Goal: Task Accomplishment & Management: Manage account settings

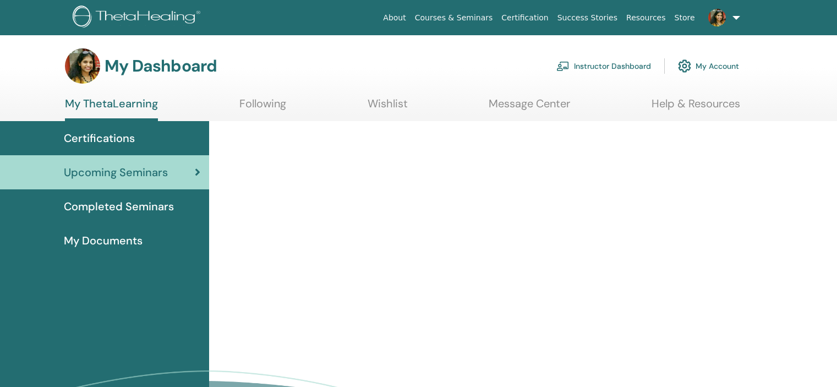
click at [617, 55] on link "Instructor Dashboard" at bounding box center [604, 66] width 95 height 24
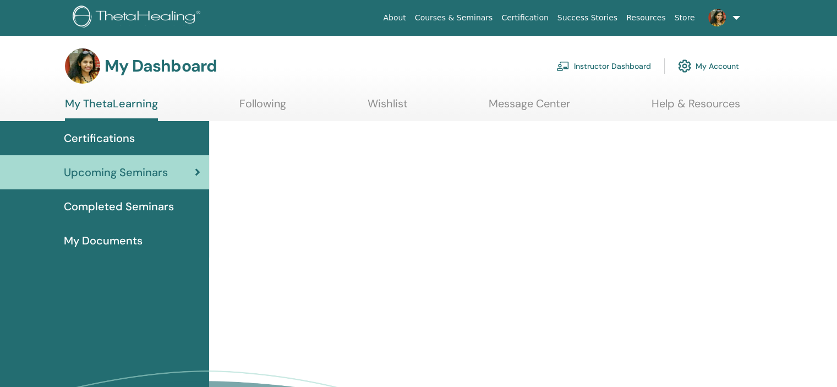
click at [619, 63] on link "Instructor Dashboard" at bounding box center [604, 66] width 95 height 24
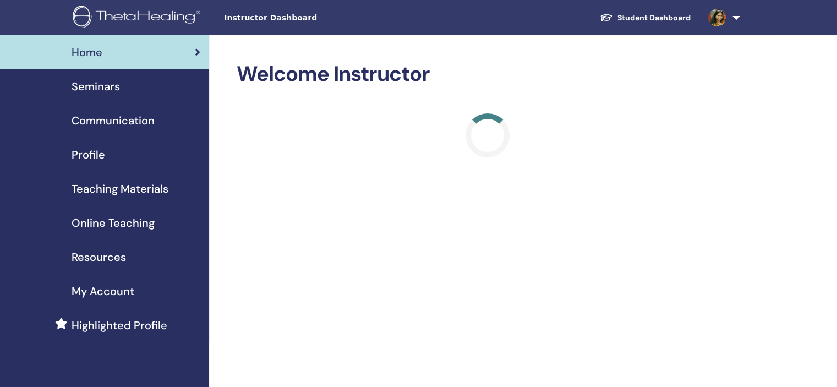
click at [127, 81] on div "Seminars" at bounding box center [105, 86] width 192 height 17
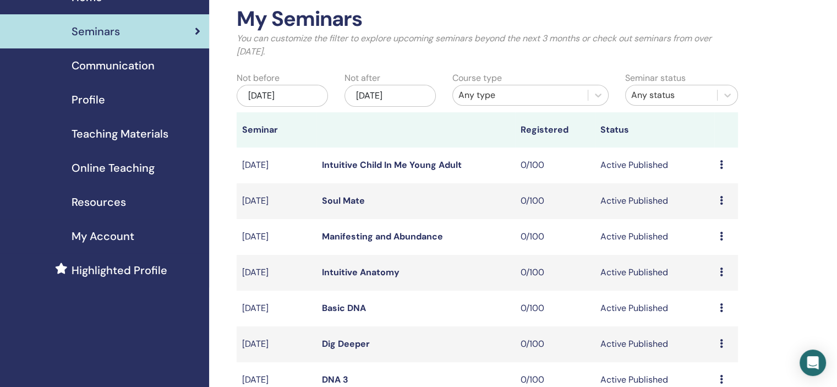
scroll to position [330, 0]
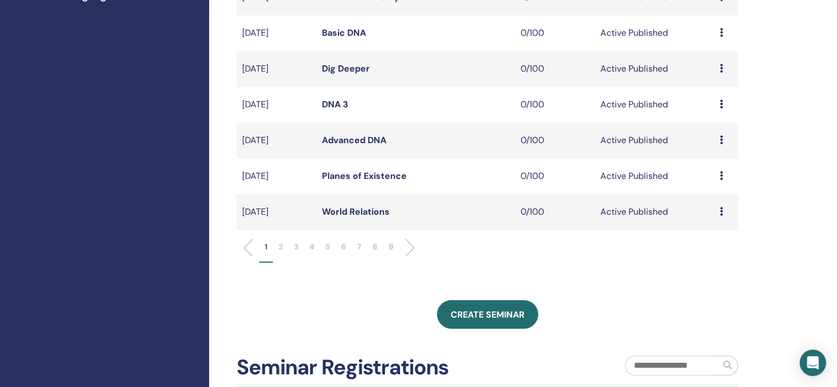
click at [348, 246] on li "6" at bounding box center [344, 251] width 16 height 21
click at [723, 174] on div "Preview Attendees" at bounding box center [726, 176] width 13 height 13
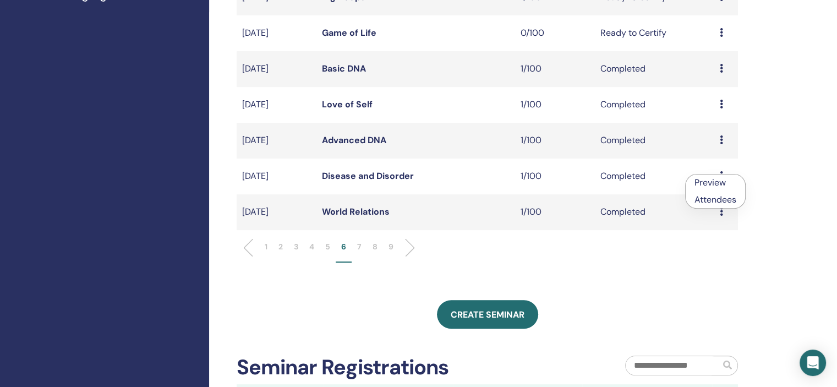
click at [726, 197] on link "Attendees" at bounding box center [716, 200] width 42 height 12
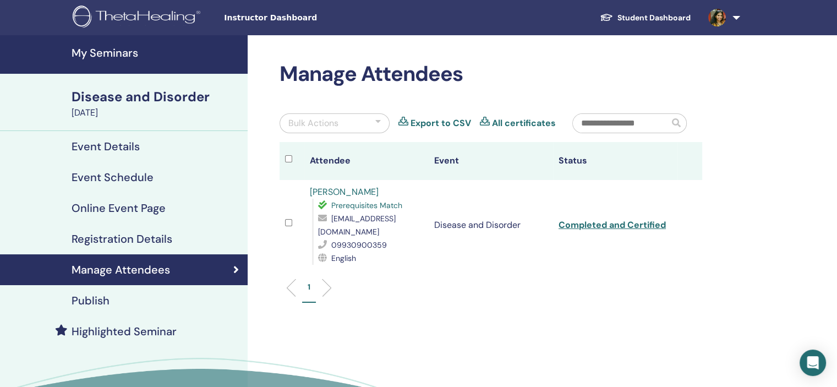
click at [339, 190] on link "pooja shah" at bounding box center [344, 192] width 69 height 12
click at [112, 42] on link "My Seminars" at bounding box center [124, 54] width 248 height 39
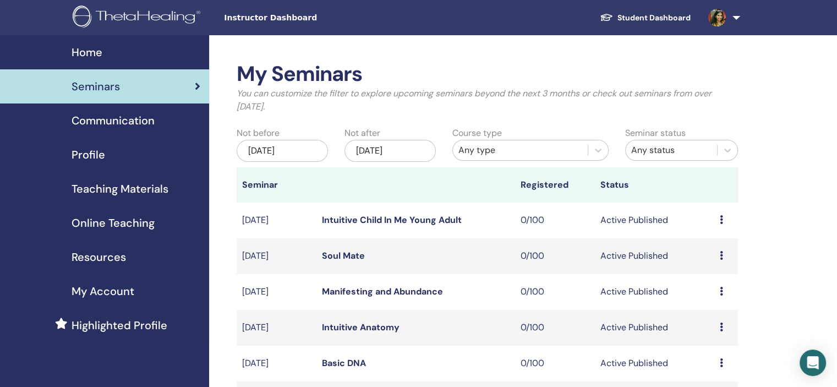
click at [123, 164] on link "Profile" at bounding box center [104, 155] width 209 height 34
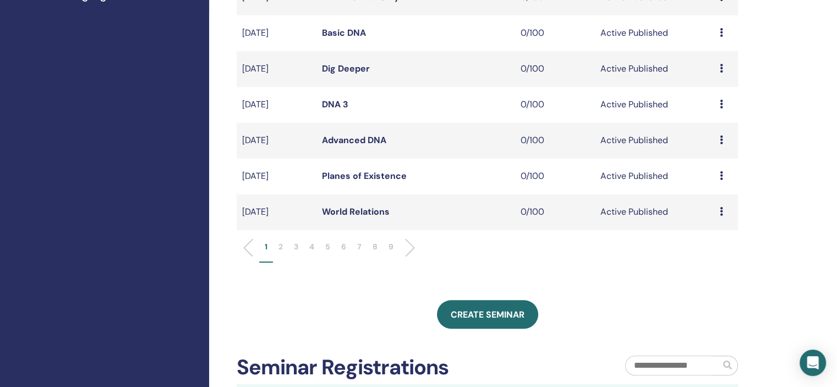
scroll to position [330, 0]
click at [395, 247] on li "9" at bounding box center [391, 251] width 16 height 21
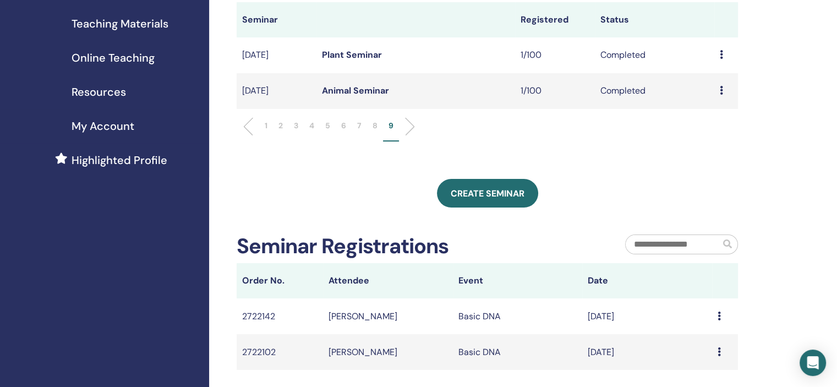
scroll to position [55, 0]
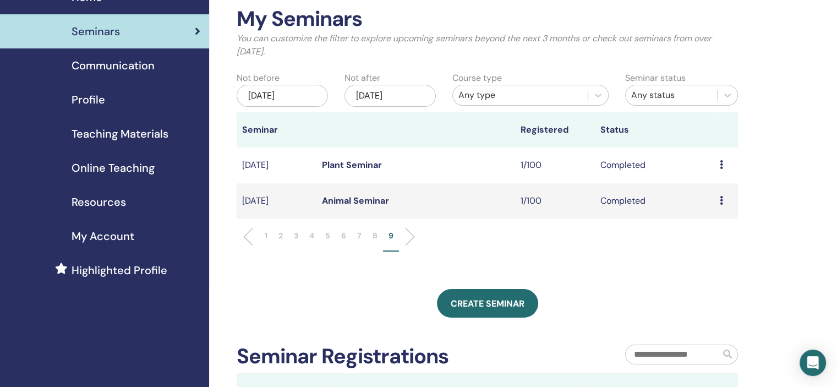
click at [345, 239] on p "6" at bounding box center [343, 236] width 5 height 12
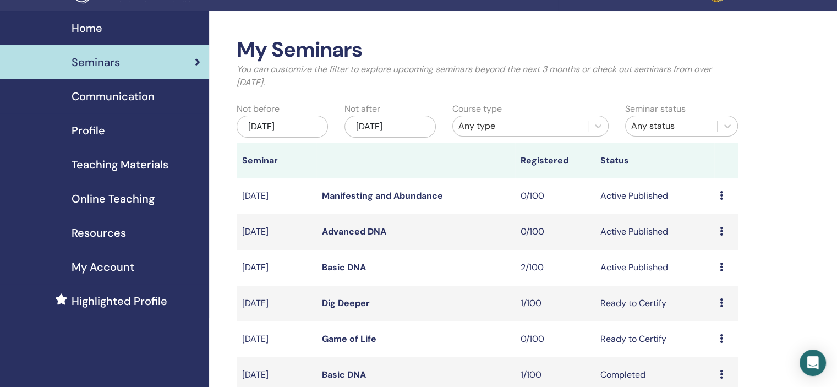
scroll to position [0, 0]
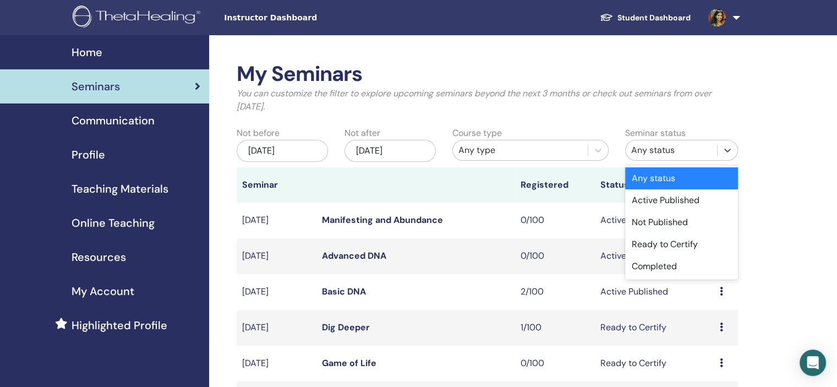
click at [707, 156] on div "Any status" at bounding box center [671, 150] width 80 height 13
